Goal: Go to known website: Access a specific website the user already knows

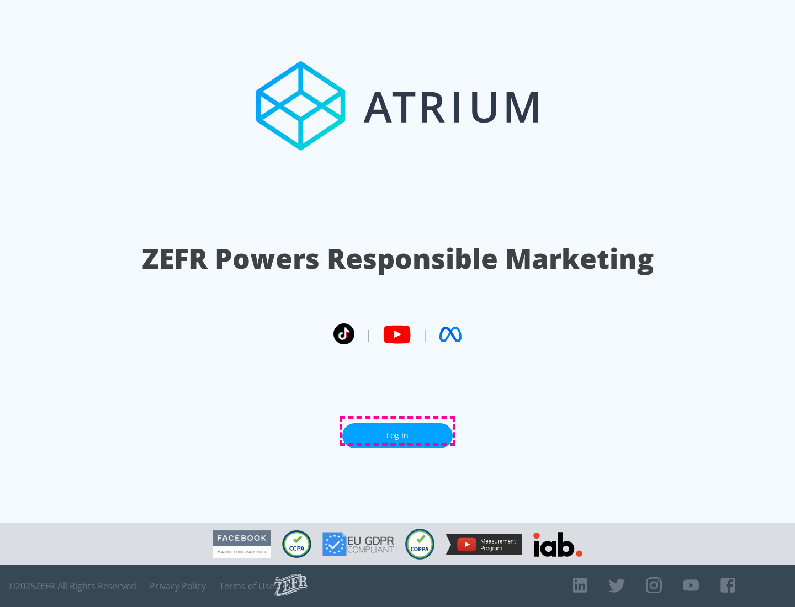
click at [397, 431] on link "Log In" at bounding box center [397, 435] width 110 height 25
